Goal: Information Seeking & Learning: Learn about a topic

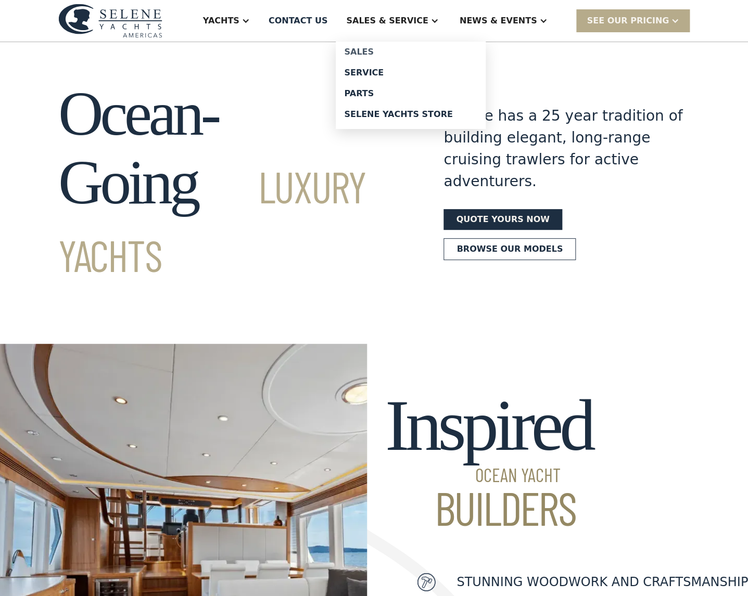
click at [392, 51] on div "Sales" at bounding box center [410, 52] width 133 height 8
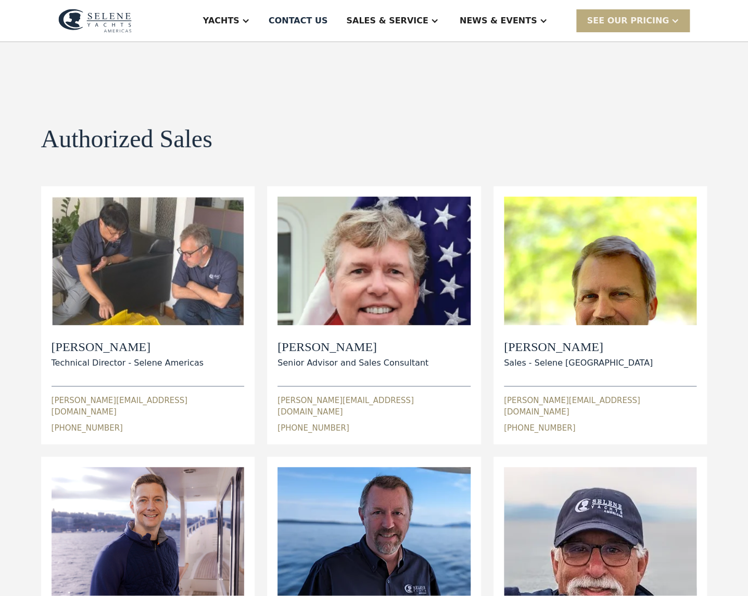
click at [639, 15] on div "SEE Our Pricing" at bounding box center [627, 21] width 82 height 12
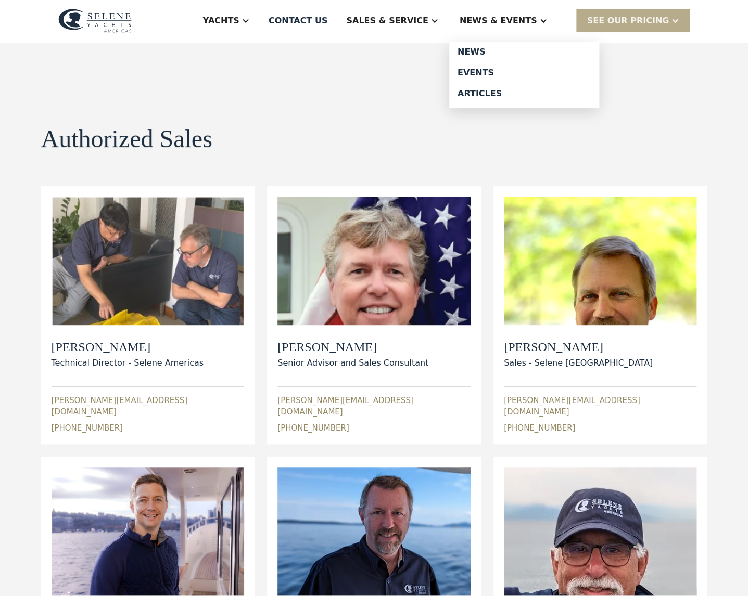
click at [530, 17] on div "News & EVENTS" at bounding box center [499, 21] width 78 height 12
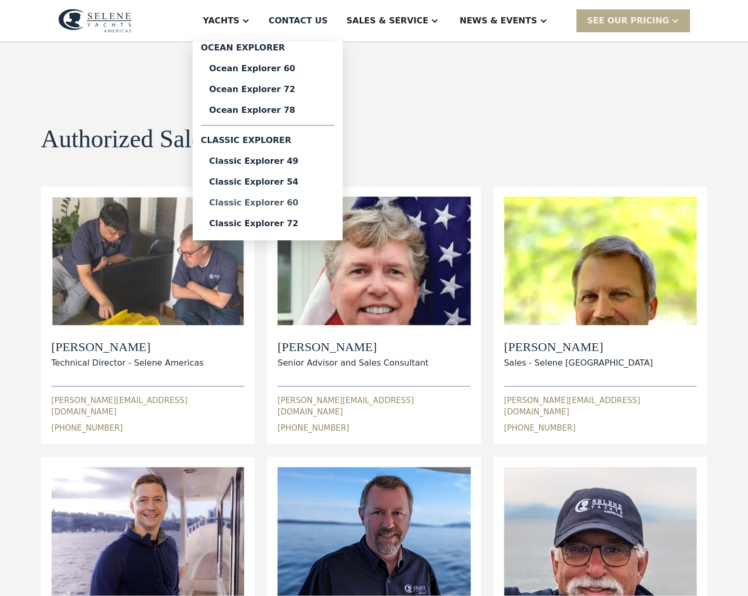
click at [296, 202] on div "Classic Explorer 60" at bounding box center [267, 203] width 117 height 8
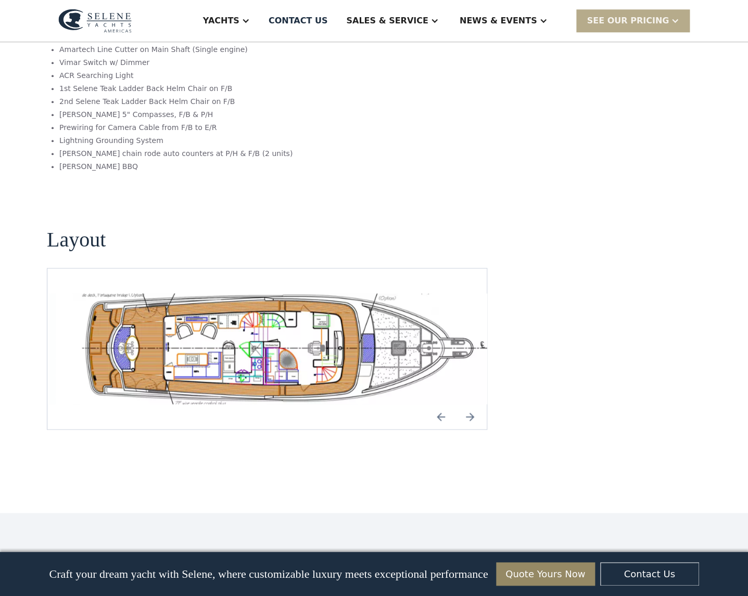
scroll to position [1846, 0]
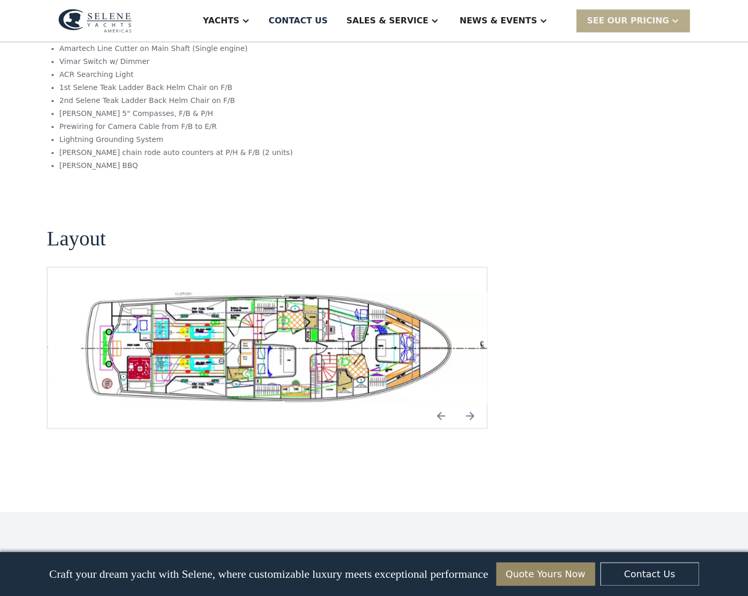
click at [442, 404] on img "Previous slide" at bounding box center [440, 415] width 25 height 25
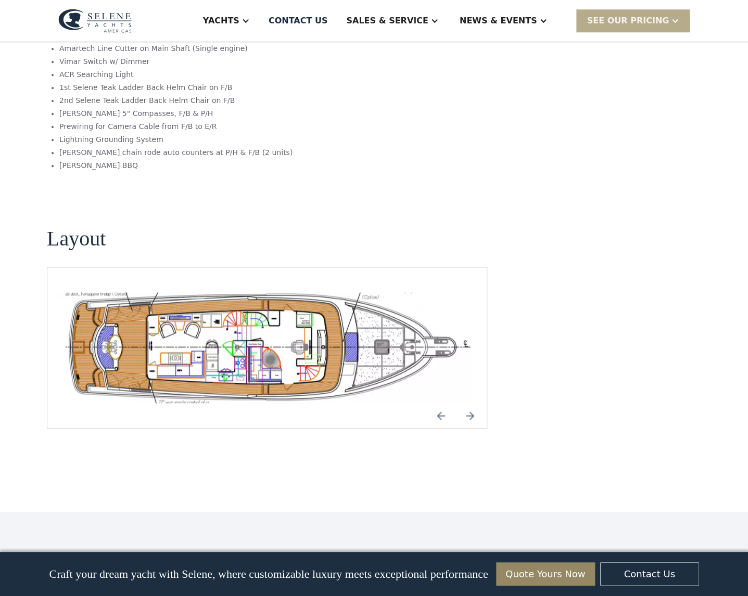
click at [303, 339] on img "open lightbox" at bounding box center [267, 347] width 423 height 111
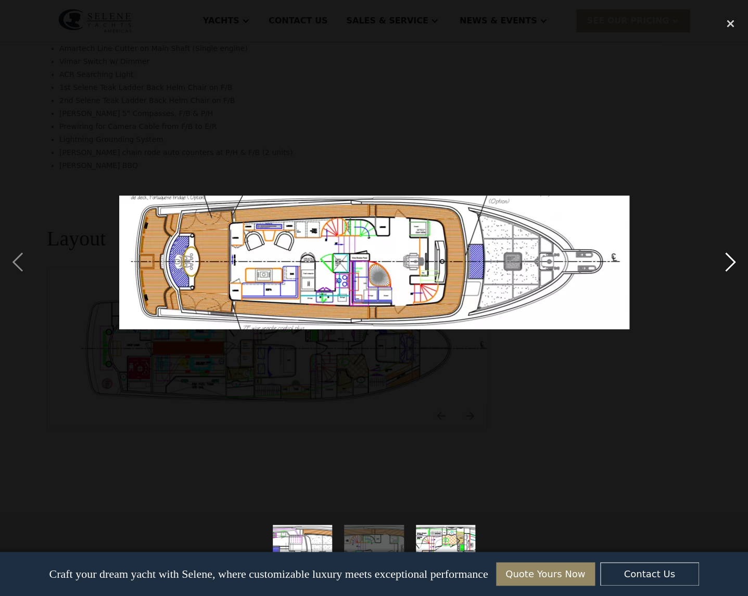
click at [731, 262] on div "next image" at bounding box center [729, 262] width 35 height 501
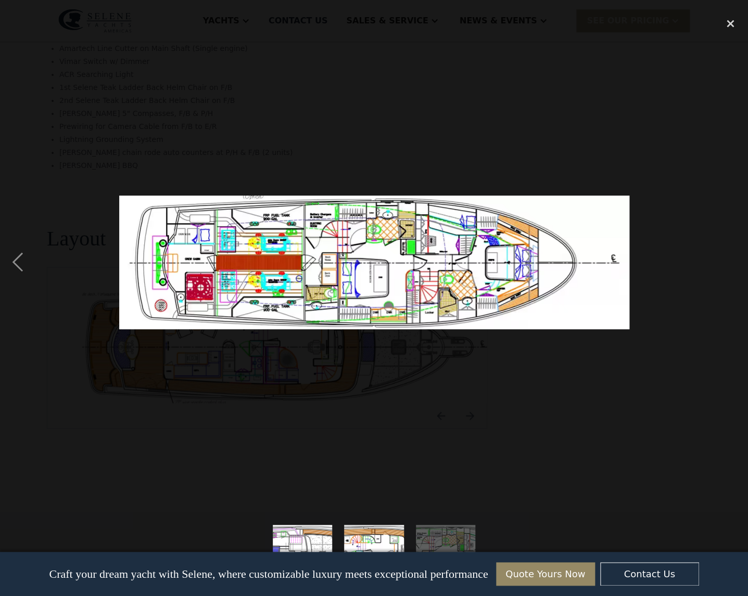
click at [731, 262] on div "next image" at bounding box center [729, 262] width 35 height 501
click at [446, 542] on img "show item 3 of 3" at bounding box center [445, 555] width 227 height 60
click at [372, 537] on img "show item 2 of 3" at bounding box center [373, 555] width 227 height 60
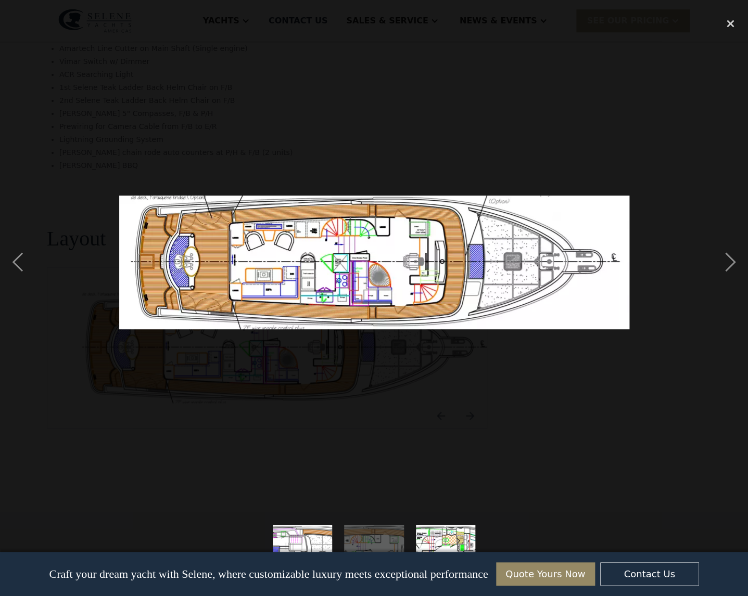
click at [301, 531] on img "show item 1 of 3" at bounding box center [302, 555] width 227 height 60
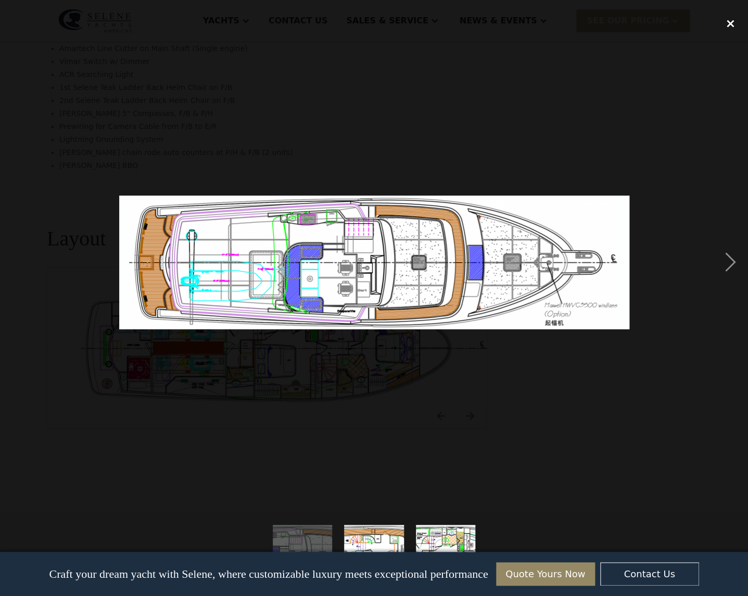
click at [733, 22] on div "close lightbox" at bounding box center [729, 23] width 35 height 23
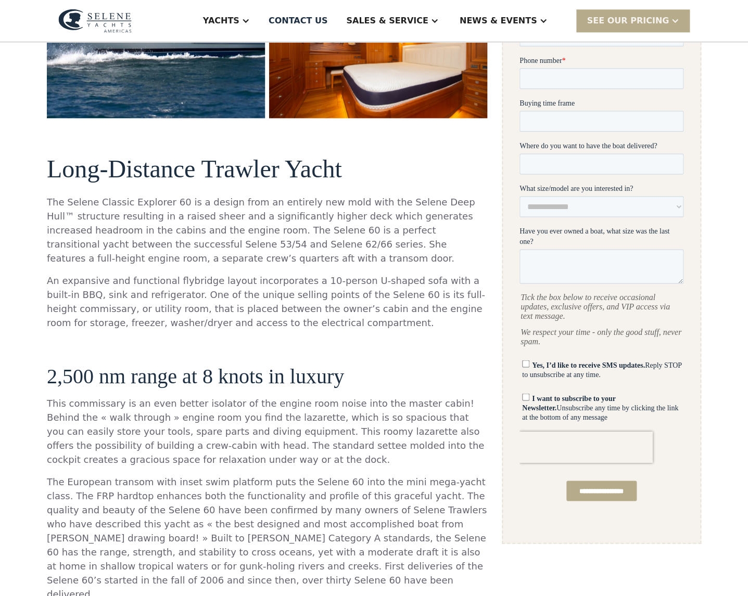
scroll to position [0, 0]
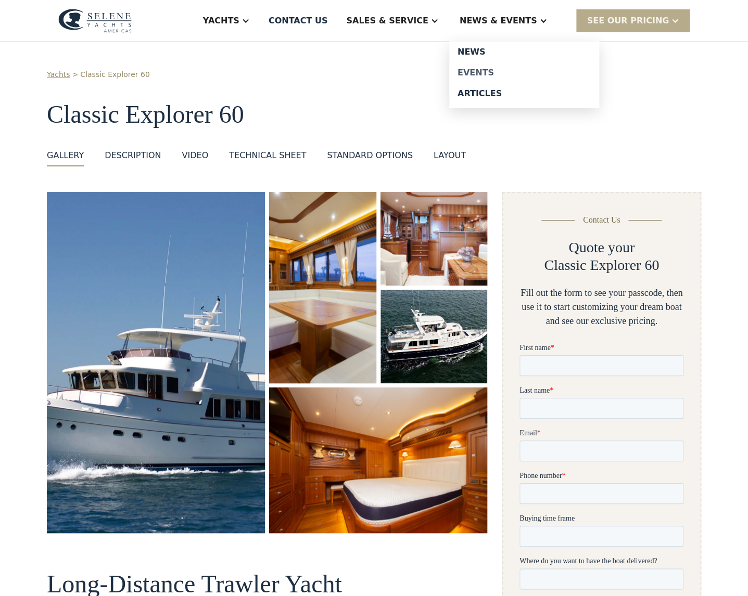
click at [487, 73] on div "Events" at bounding box center [523, 73] width 133 height 8
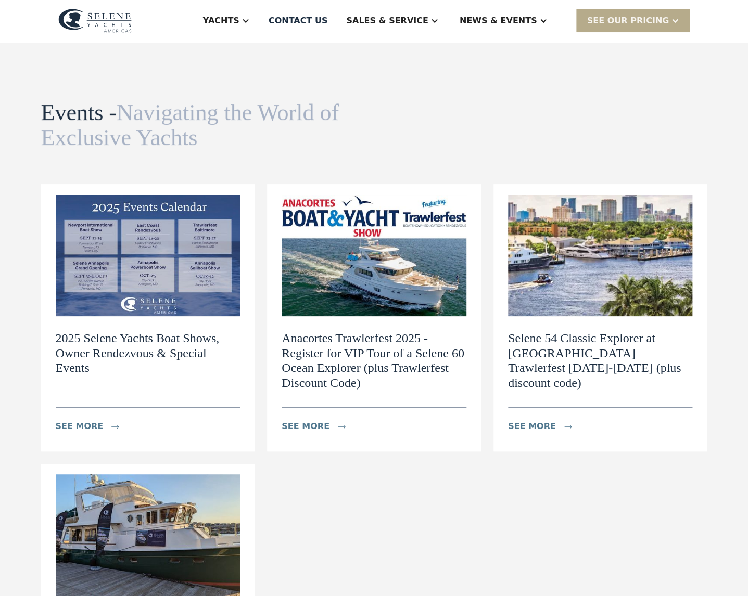
click at [168, 256] on img at bounding box center [148, 256] width 185 height 122
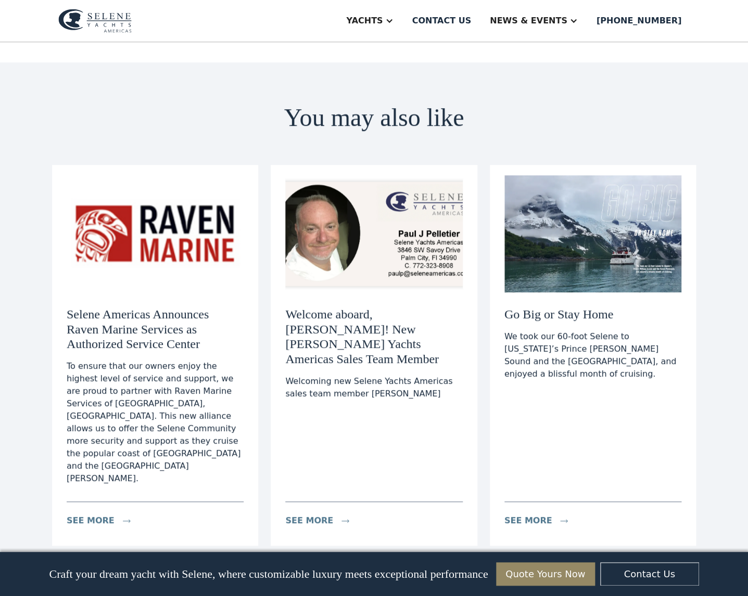
scroll to position [1707, 0]
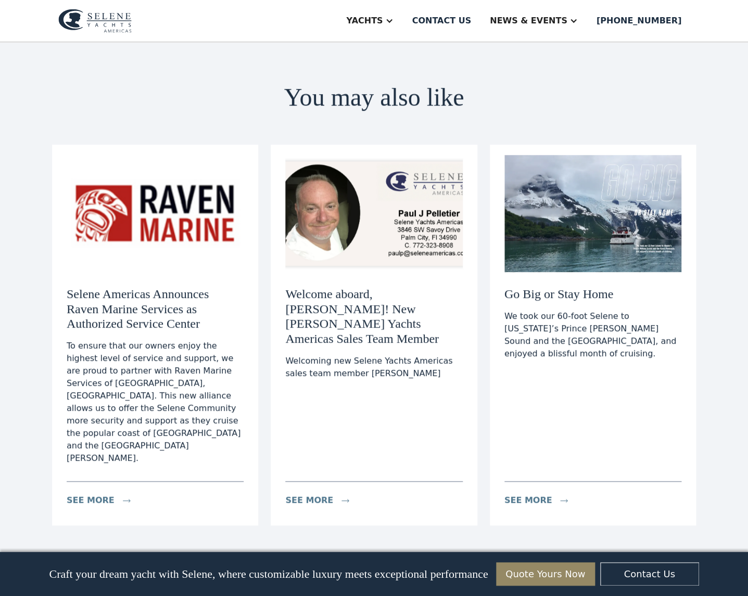
click at [611, 229] on img at bounding box center [592, 213] width 177 height 117
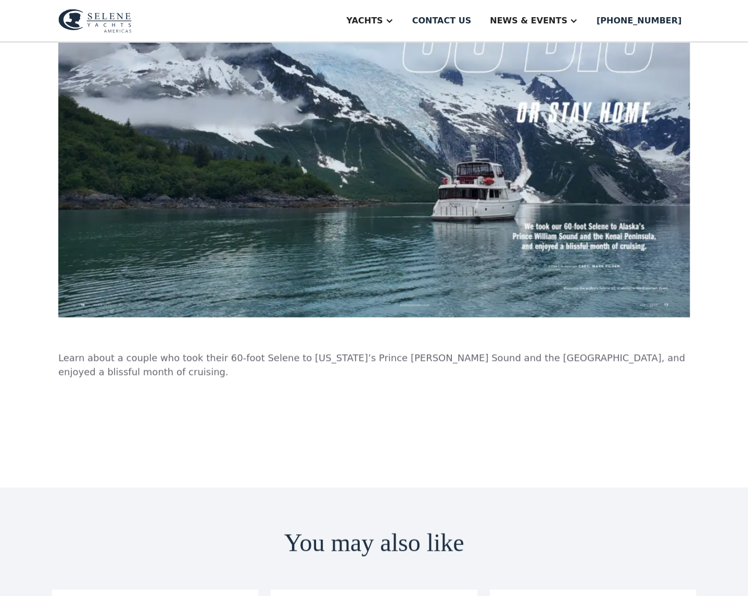
scroll to position [373, 0]
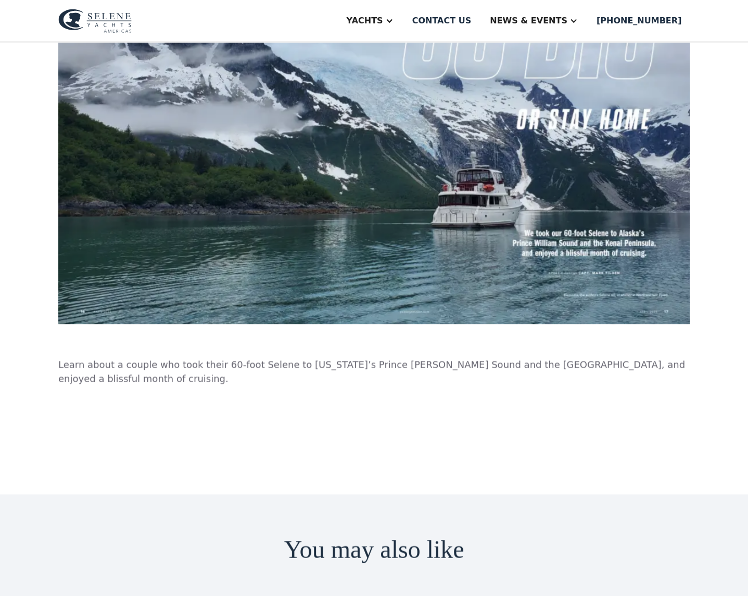
click at [503, 183] on img at bounding box center [373, 122] width 631 height 403
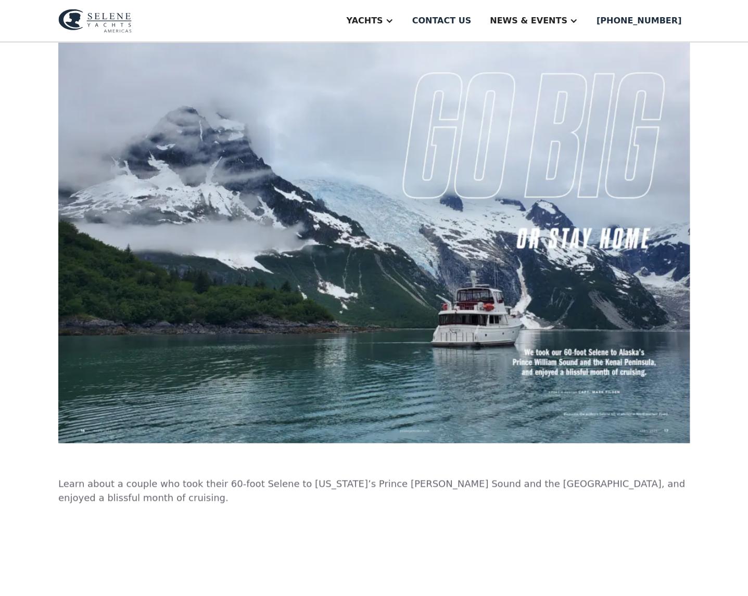
scroll to position [256, 0]
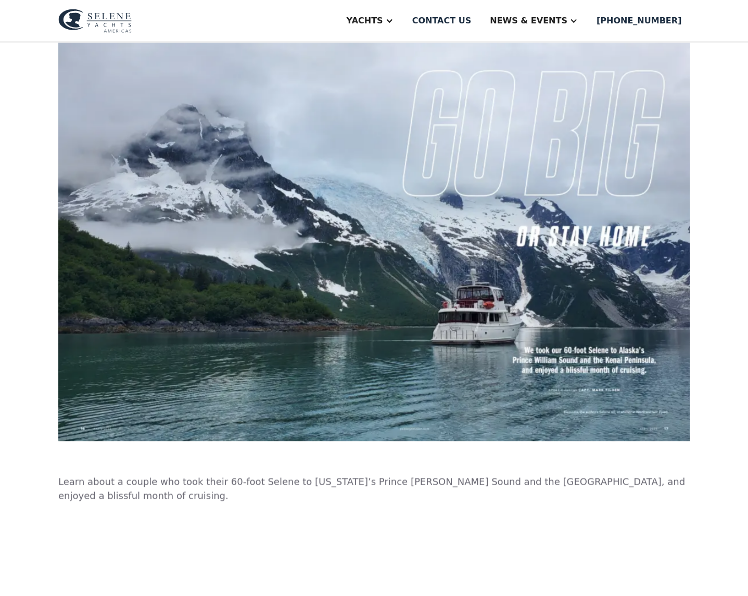
click at [368, 289] on img at bounding box center [373, 239] width 631 height 403
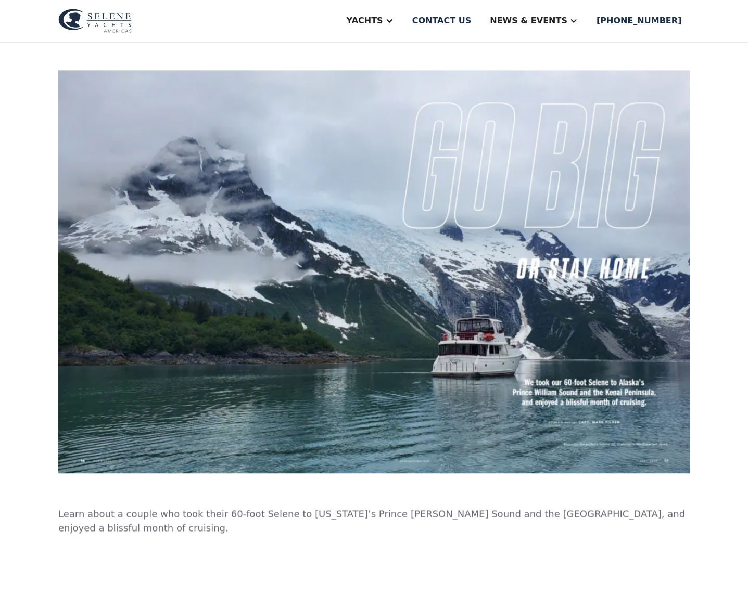
scroll to position [189, 0]
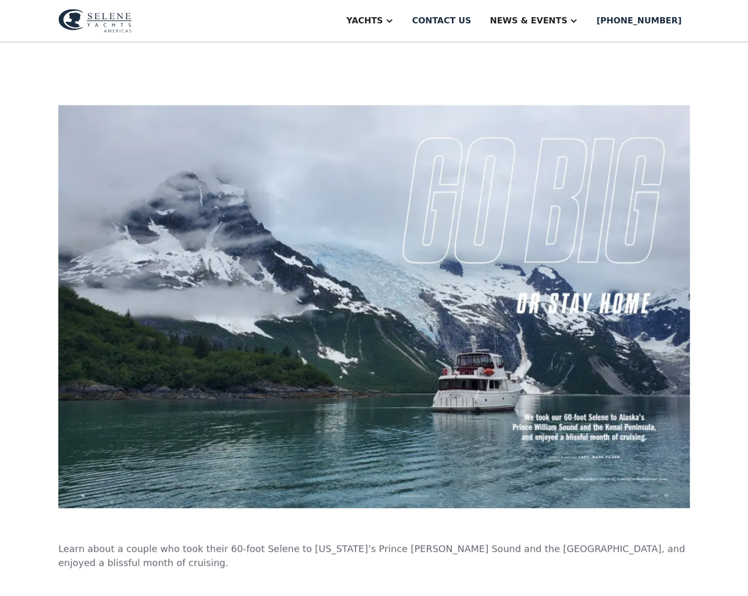
click at [507, 304] on img at bounding box center [373, 306] width 631 height 403
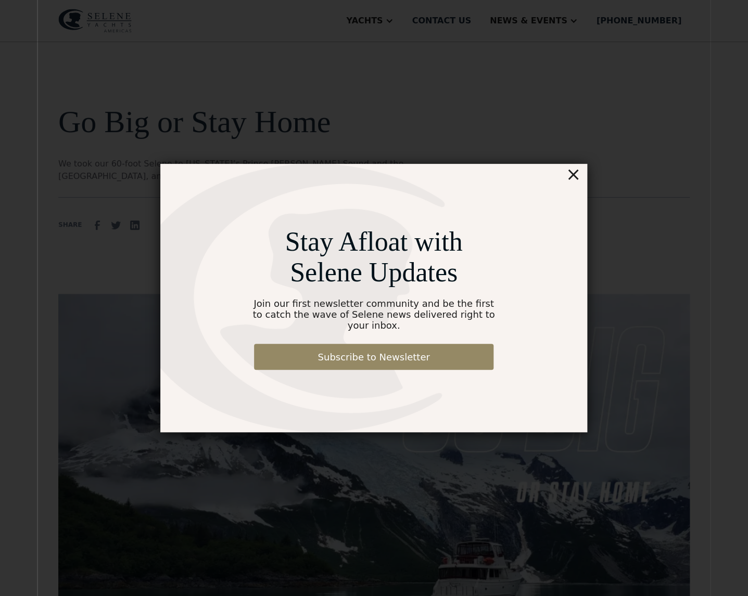
click at [576, 180] on div "×" at bounding box center [573, 174] width 15 height 21
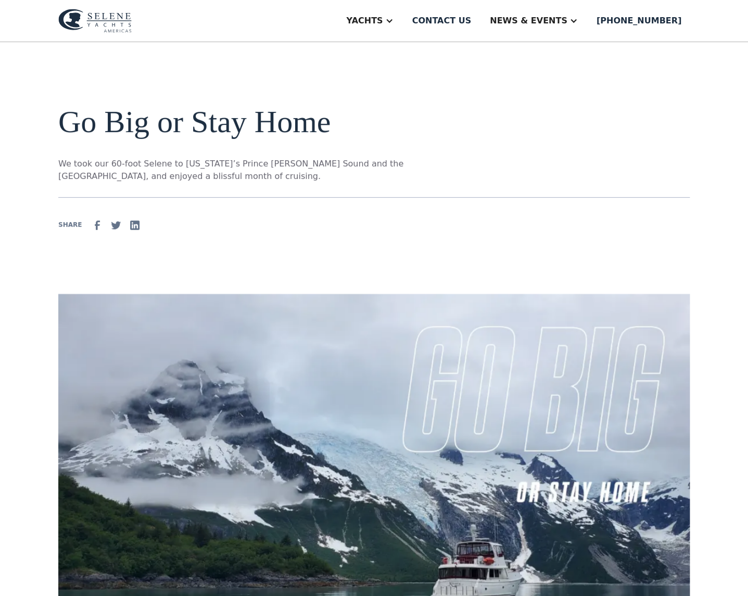
scroll to position [1, 0]
